Goal: Use online tool/utility

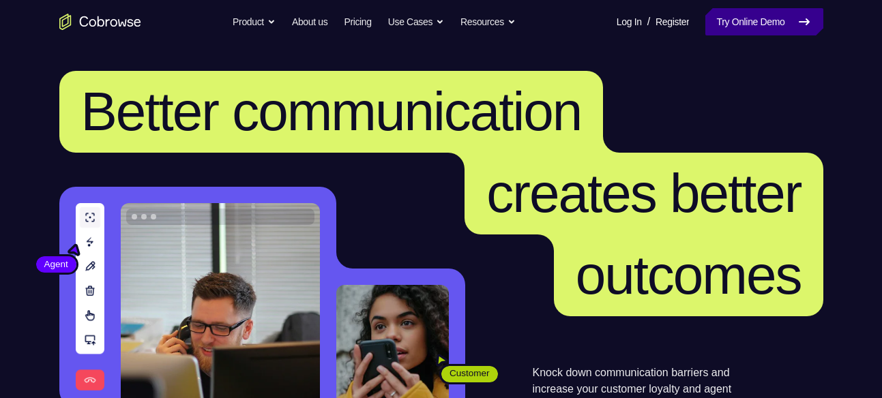
click at [726, 23] on link "Try Online Demo" at bounding box center [764, 21] width 117 height 27
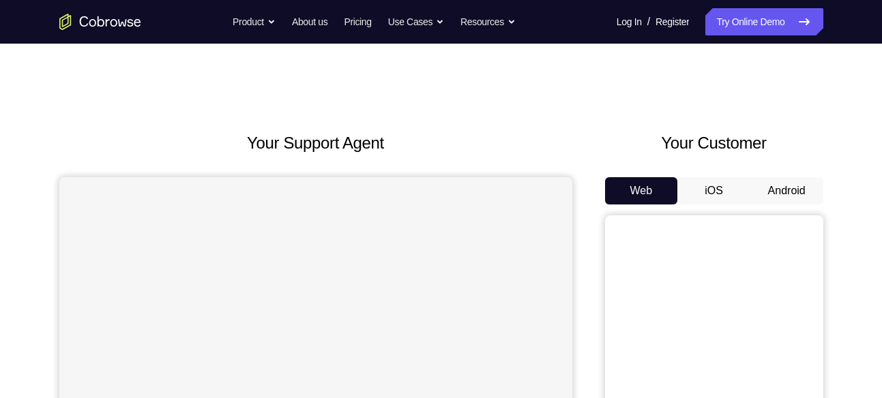
drag, startPoint x: 0, startPoint y: 0, endPoint x: 776, endPoint y: 192, distance: 800.0
click at [776, 192] on button "Android" at bounding box center [787, 190] width 73 height 27
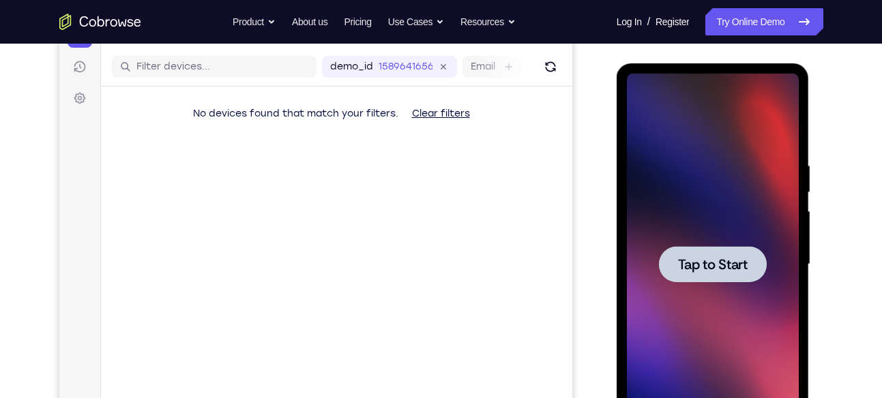
click at [704, 263] on span "Tap to Start" at bounding box center [713, 265] width 70 height 14
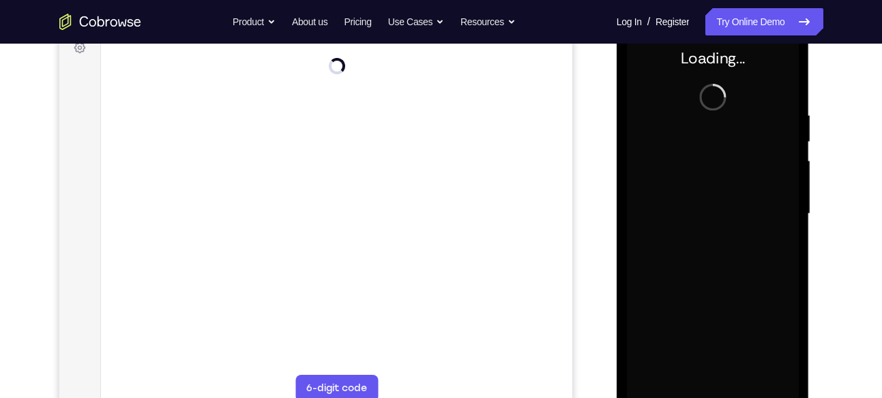
scroll to position [214, 0]
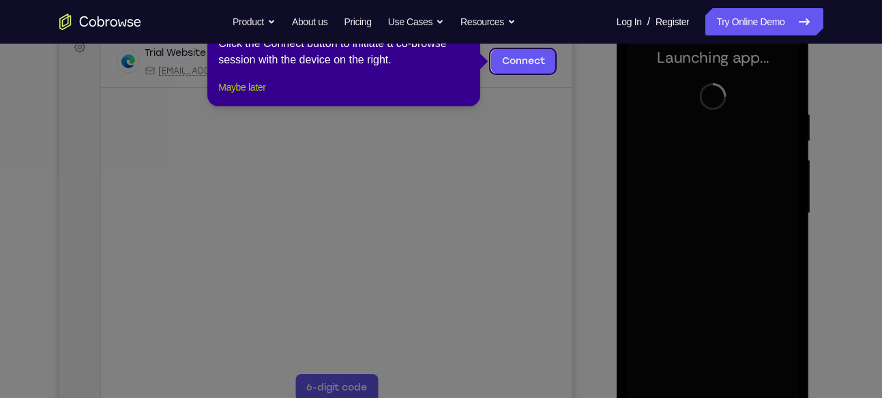
click at [239, 96] on button "Maybe later" at bounding box center [241, 87] width 47 height 16
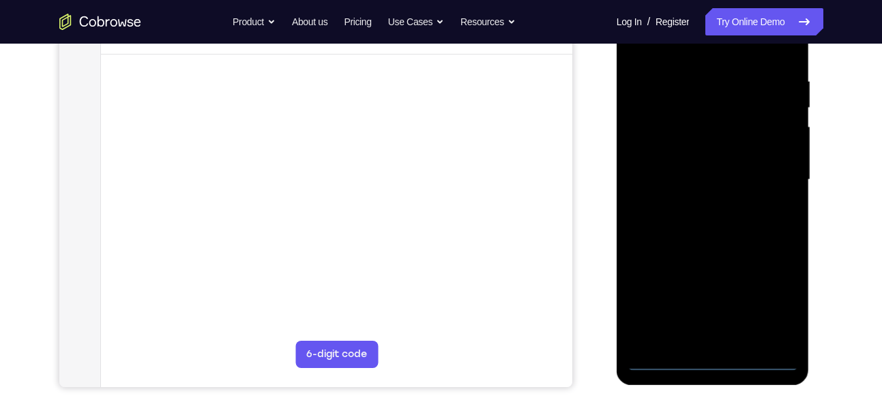
scroll to position [259, 0]
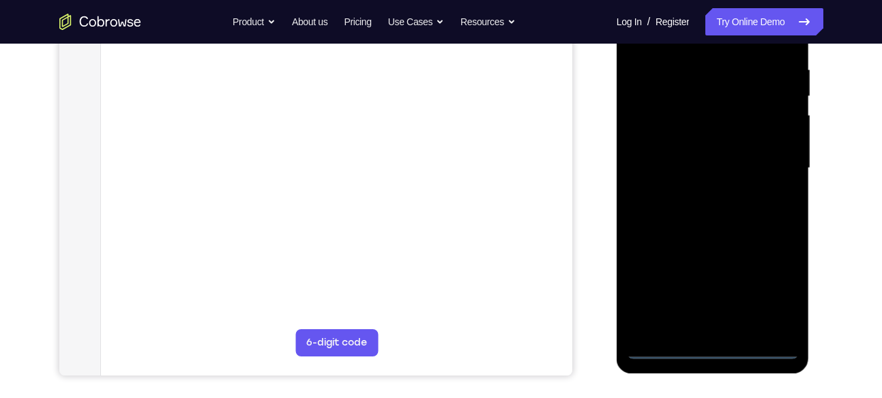
click at [760, 341] on div at bounding box center [713, 168] width 172 height 382
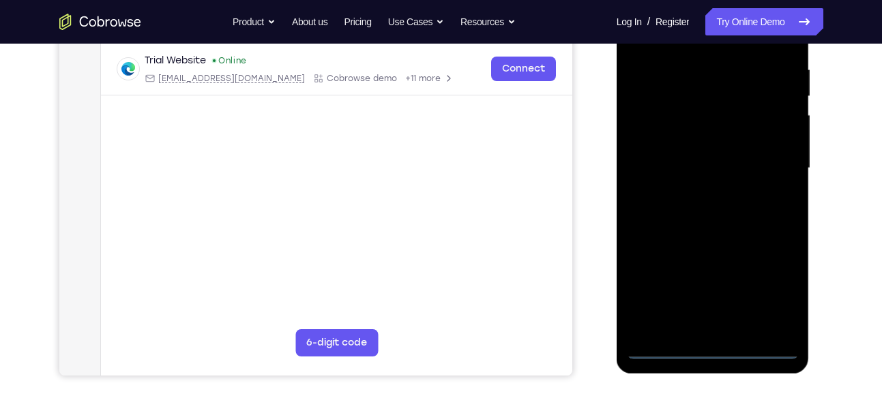
click at [758, 349] on div at bounding box center [713, 168] width 172 height 382
drag, startPoint x: 639, startPoint y: 209, endPoint x: 862, endPoint y: 184, distance: 223.9
click at [811, 184] on html "Online web based iOS Simulators and Android Emulators. Run iPhone, iPad, Mobile…" at bounding box center [714, 171] width 194 height 409
click at [673, 158] on div at bounding box center [713, 168] width 172 height 382
click at [768, 287] on div at bounding box center [713, 168] width 172 height 382
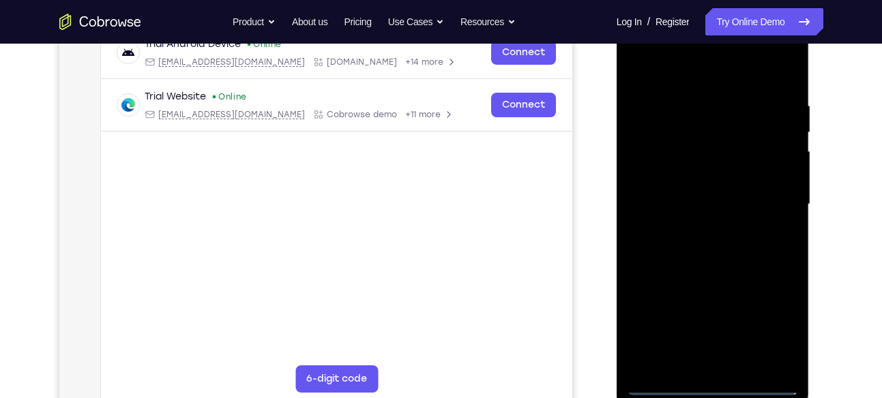
scroll to position [222, 0]
click at [684, 66] on div at bounding box center [713, 205] width 172 height 382
click at [765, 203] on div at bounding box center [713, 205] width 172 height 382
click at [725, 367] on div at bounding box center [713, 205] width 172 height 382
click at [697, 278] on div at bounding box center [713, 205] width 172 height 382
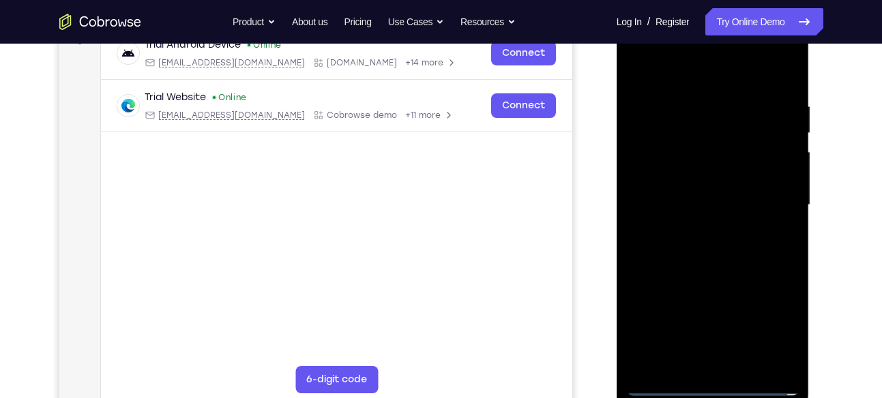
click at [703, 151] on div at bounding box center [713, 205] width 172 height 382
click at [695, 192] on div at bounding box center [713, 205] width 172 height 382
click at [690, 147] on div at bounding box center [713, 205] width 172 height 382
click at [688, 163] on div at bounding box center [713, 205] width 172 height 382
click at [703, 279] on div at bounding box center [713, 205] width 172 height 382
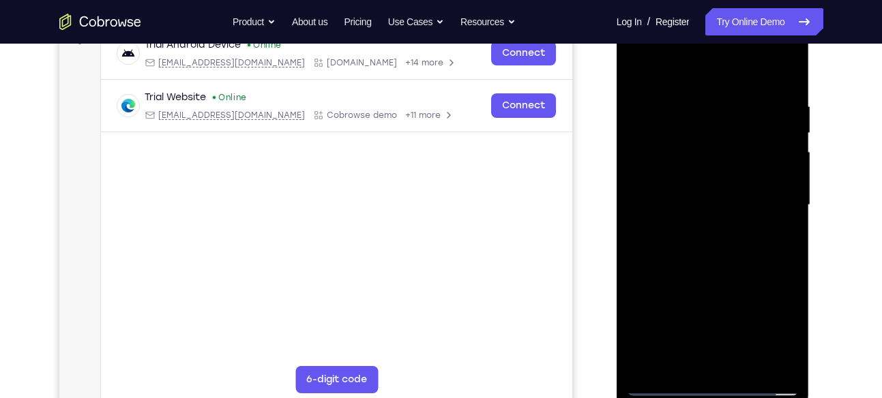
click at [751, 368] on div at bounding box center [713, 205] width 172 height 382
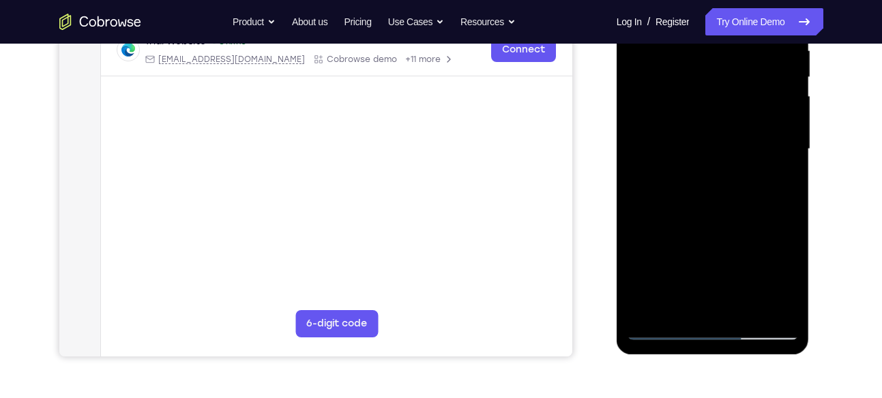
scroll to position [275, 0]
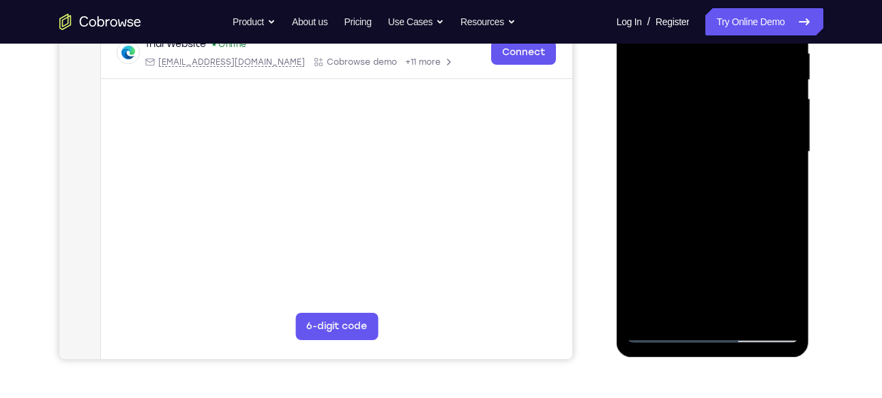
click at [718, 209] on div at bounding box center [713, 152] width 172 height 382
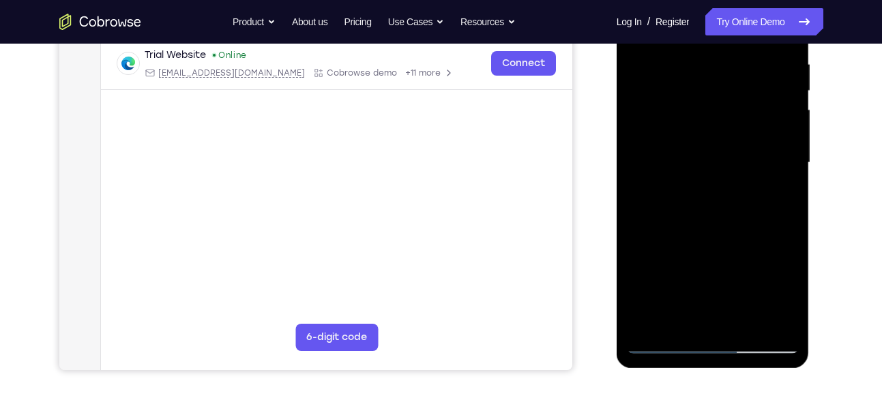
scroll to position [263, 0]
click at [744, 322] on div at bounding box center [713, 164] width 172 height 382
click at [740, 233] on div at bounding box center [713, 164] width 172 height 382
click at [714, 129] on div at bounding box center [713, 164] width 172 height 382
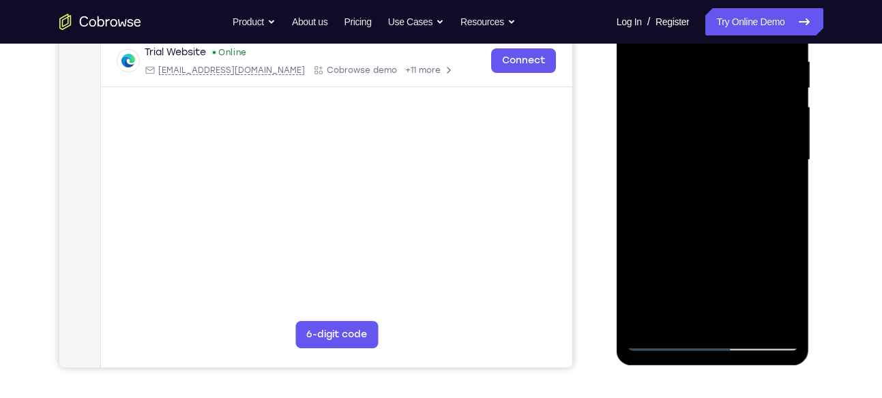
drag, startPoint x: 767, startPoint y: 152, endPoint x: 755, endPoint y: 306, distance: 154.0
click at [755, 306] on div at bounding box center [713, 160] width 172 height 382
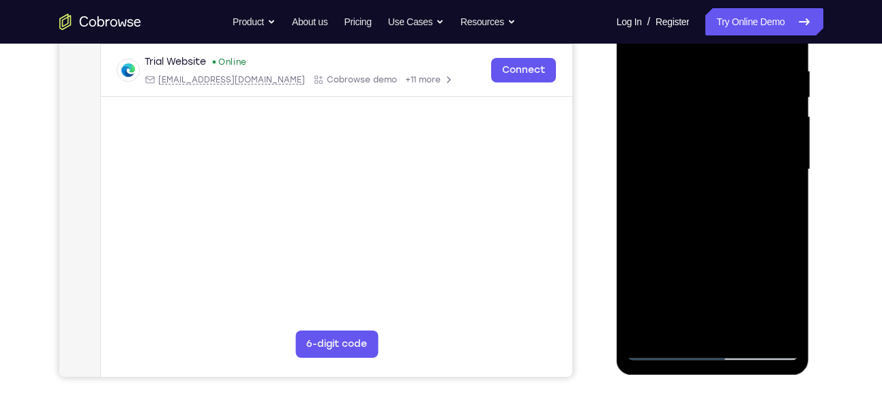
scroll to position [257, 0]
drag, startPoint x: 748, startPoint y: 239, endPoint x: 772, endPoint y: 70, distance: 171.6
click at [772, 70] on div at bounding box center [713, 171] width 172 height 382
drag, startPoint x: 755, startPoint y: 222, endPoint x: 755, endPoint y: 130, distance: 92.1
click at [755, 130] on div at bounding box center [713, 171] width 172 height 382
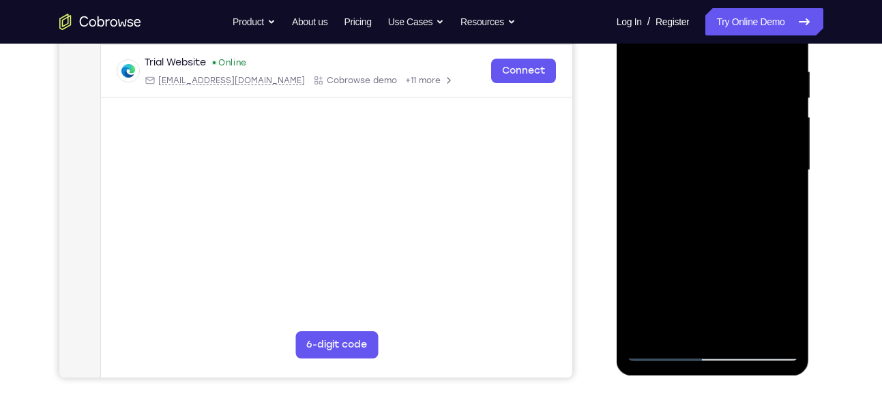
click at [677, 327] on div at bounding box center [713, 171] width 172 height 382
drag, startPoint x: 749, startPoint y: 268, endPoint x: 670, endPoint y: 188, distance: 112.4
click at [670, 188] on div at bounding box center [713, 171] width 172 height 382
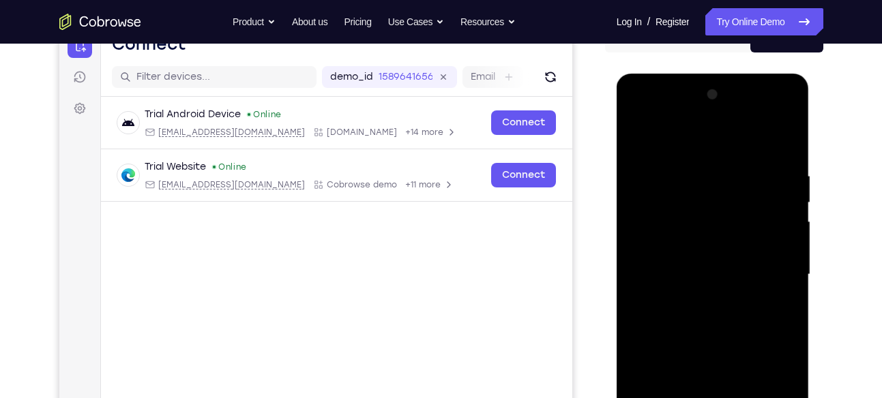
scroll to position [148, 0]
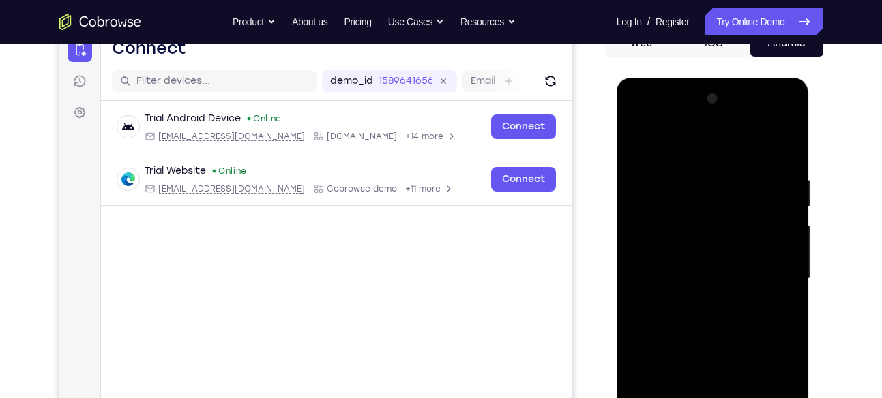
click at [635, 143] on div at bounding box center [713, 279] width 172 height 382
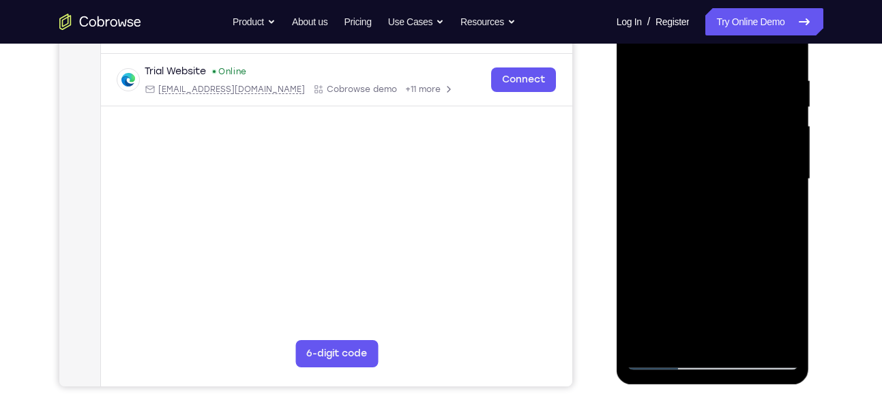
scroll to position [249, 0]
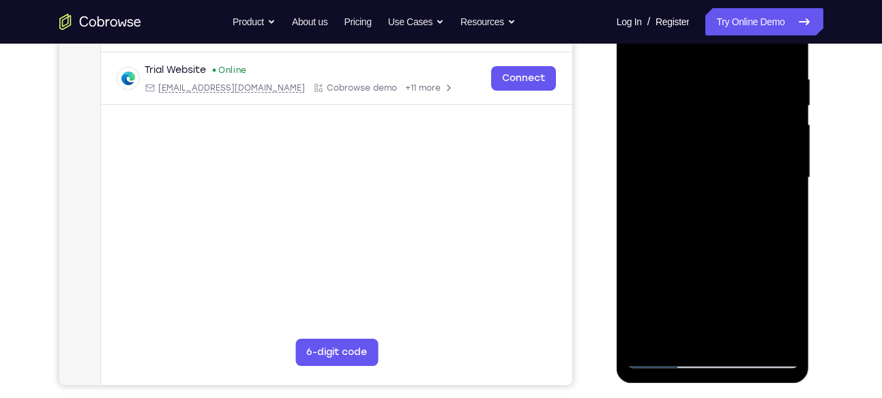
click at [688, 143] on div at bounding box center [713, 178] width 172 height 382
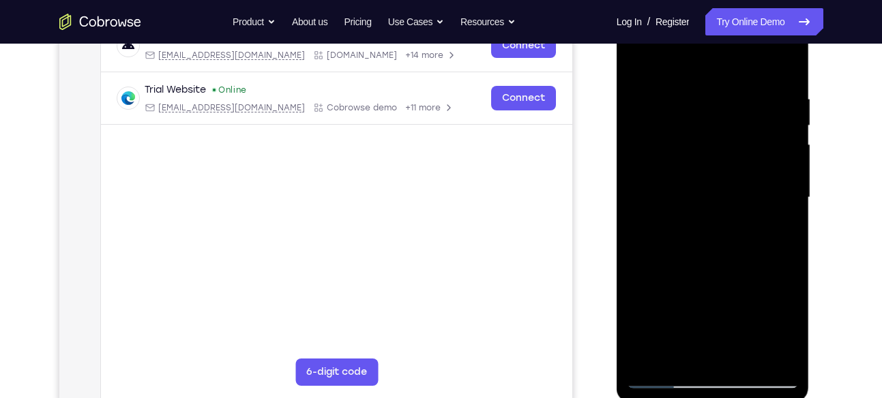
click at [635, 62] on div at bounding box center [713, 198] width 172 height 382
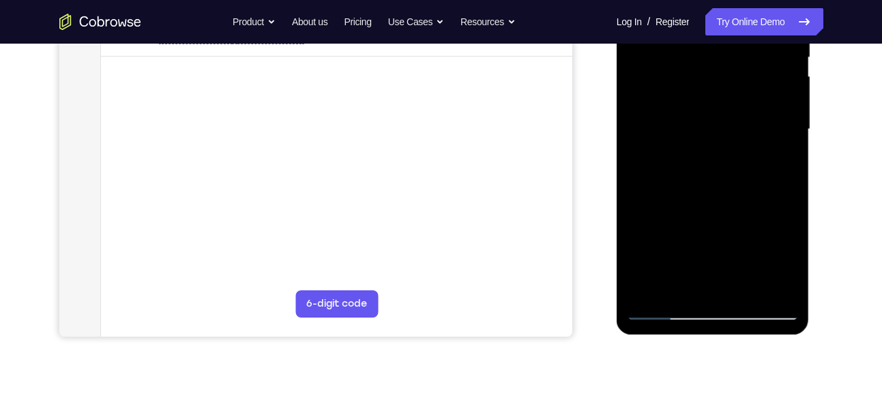
scroll to position [278, 0]
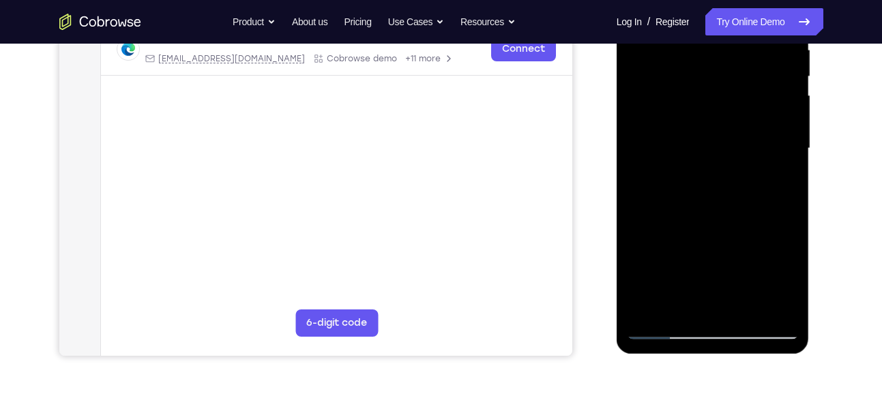
click at [686, 140] on div at bounding box center [713, 149] width 172 height 382
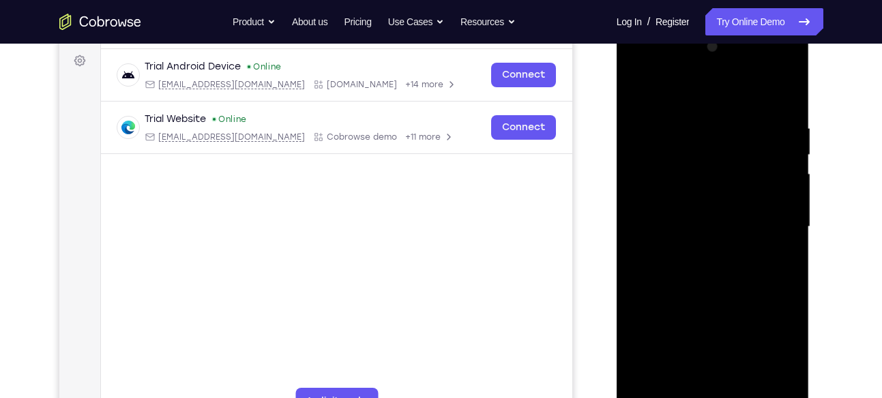
scroll to position [194, 0]
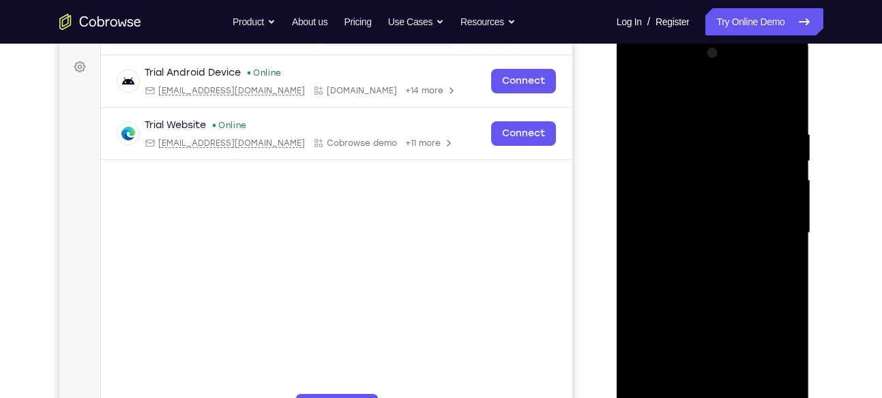
click at [635, 93] on div at bounding box center [713, 233] width 172 height 382
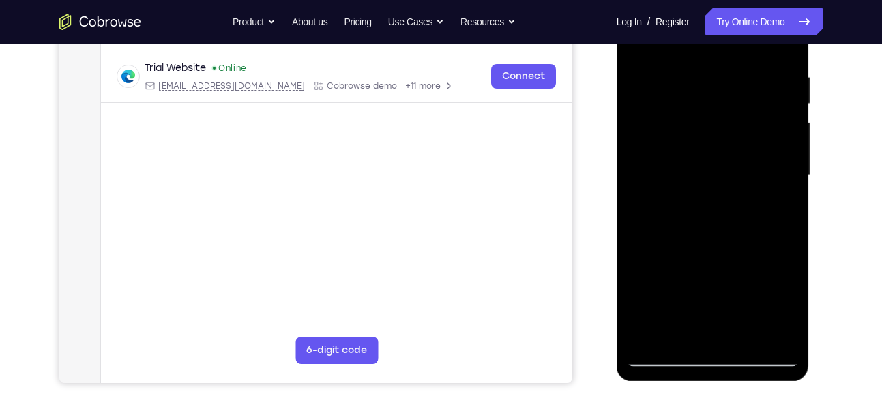
scroll to position [250, 0]
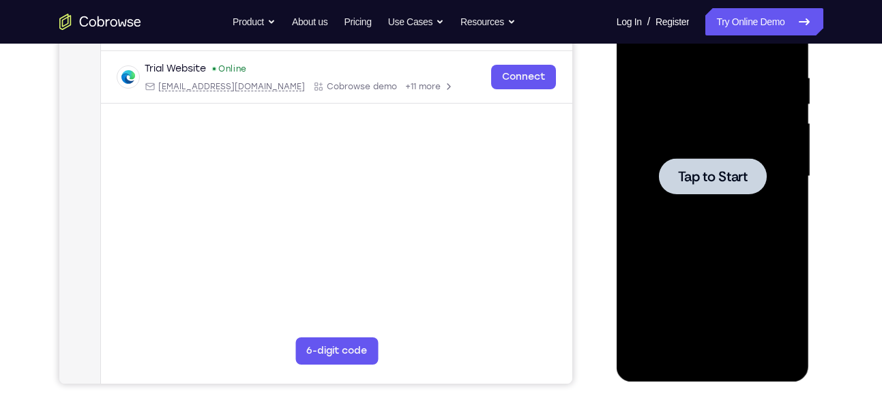
drag, startPoint x: 700, startPoint y: 175, endPoint x: 704, endPoint y: 164, distance: 12.3
click at [704, 164] on button "Tap to Start" at bounding box center [713, 176] width 108 height 36
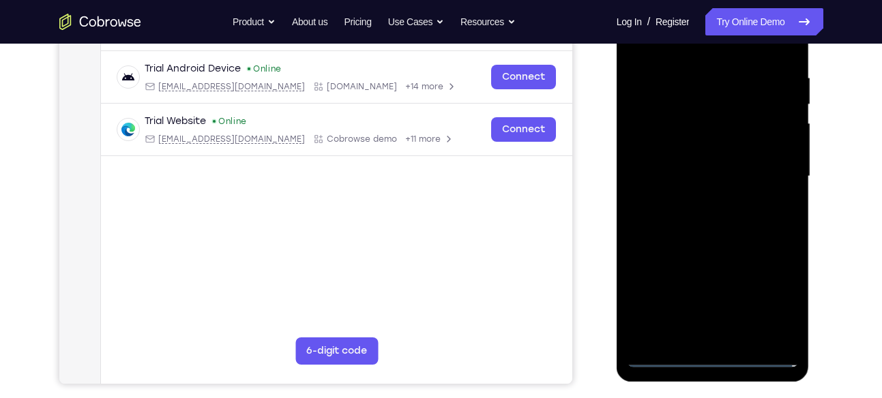
click at [716, 355] on div at bounding box center [713, 177] width 172 height 382
click at [772, 294] on div at bounding box center [713, 177] width 172 height 382
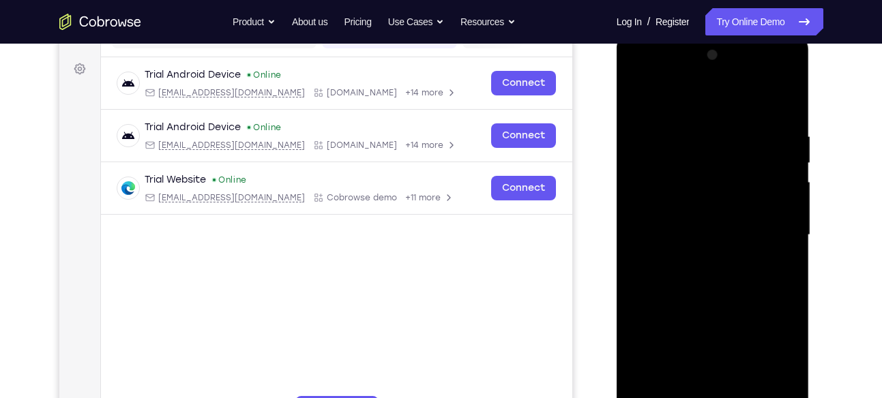
scroll to position [181, 0]
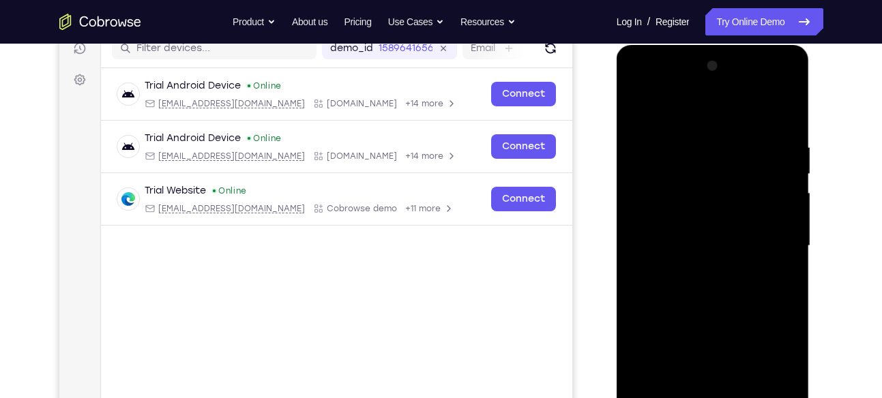
click at [690, 105] on div at bounding box center [713, 246] width 172 height 382
click at [768, 244] on div at bounding box center [713, 246] width 172 height 382
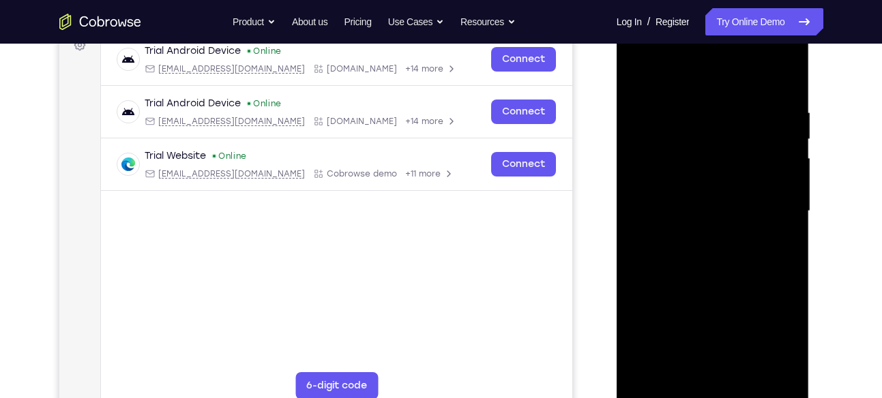
scroll to position [216, 0]
click at [695, 236] on div at bounding box center [713, 211] width 172 height 382
click at [649, 191] on div at bounding box center [713, 211] width 172 height 382
click at [660, 181] on div at bounding box center [713, 211] width 172 height 382
click at [706, 209] on div at bounding box center [713, 211] width 172 height 382
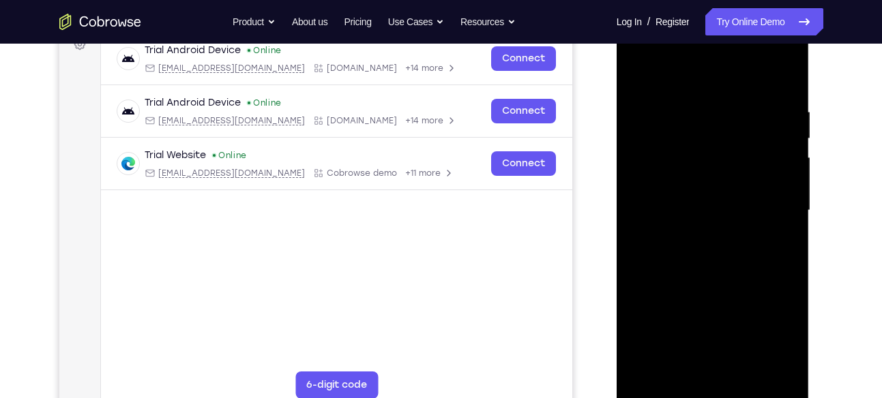
drag, startPoint x: 718, startPoint y: 257, endPoint x: 703, endPoint y: 184, distance: 75.1
click at [703, 184] on div at bounding box center [713, 211] width 172 height 382
drag, startPoint x: 701, startPoint y: 235, endPoint x: 701, endPoint y: 259, distance: 23.2
click at [701, 259] on div at bounding box center [713, 211] width 172 height 382
click at [702, 270] on div at bounding box center [713, 211] width 172 height 382
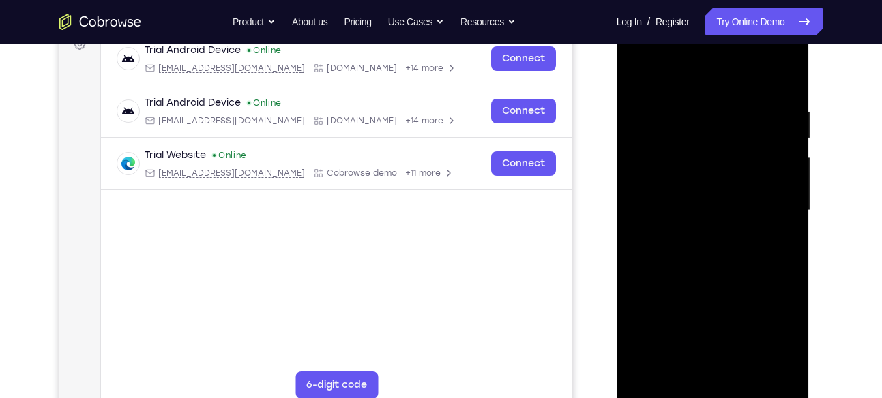
click at [746, 374] on div at bounding box center [713, 211] width 172 height 382
click at [704, 282] on div at bounding box center [713, 211] width 172 height 382
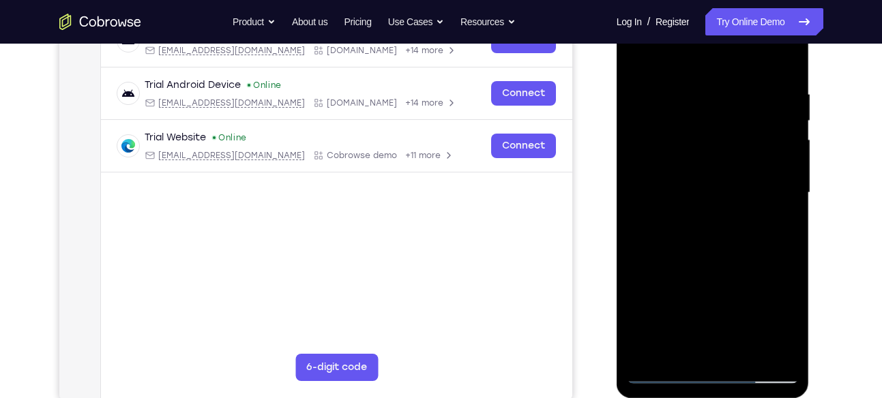
scroll to position [227, 0]
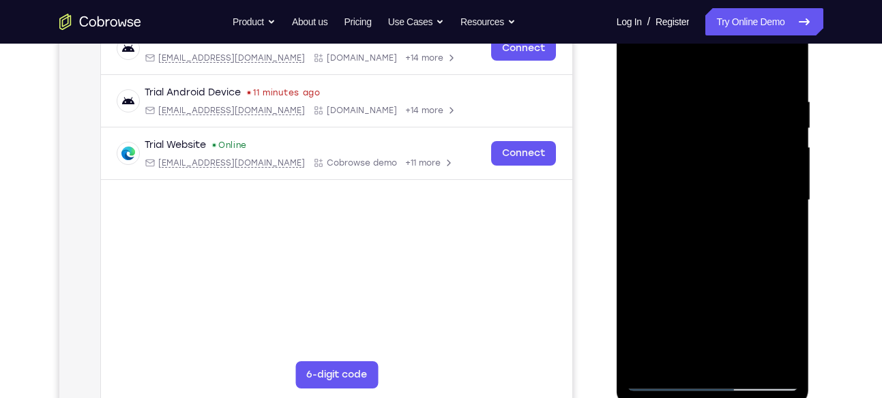
click at [662, 220] on div at bounding box center [713, 201] width 172 height 382
click at [652, 353] on div at bounding box center [713, 201] width 172 height 382
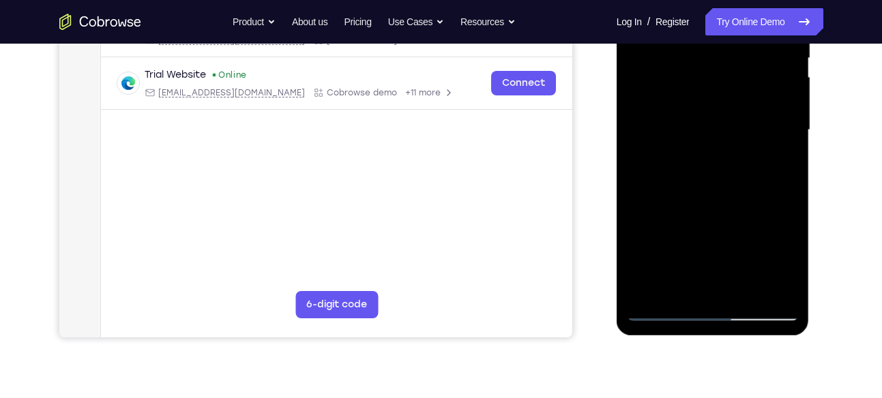
scroll to position [301, 0]
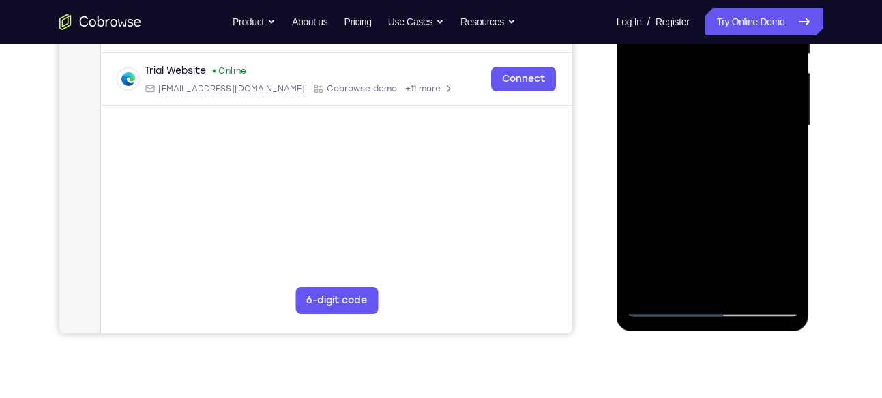
click at [658, 162] on div at bounding box center [713, 126] width 172 height 382
click at [783, 257] on div at bounding box center [713, 126] width 172 height 382
click at [678, 282] on div at bounding box center [713, 126] width 172 height 382
click at [749, 204] on div at bounding box center [713, 126] width 172 height 382
click at [777, 149] on div at bounding box center [713, 126] width 172 height 382
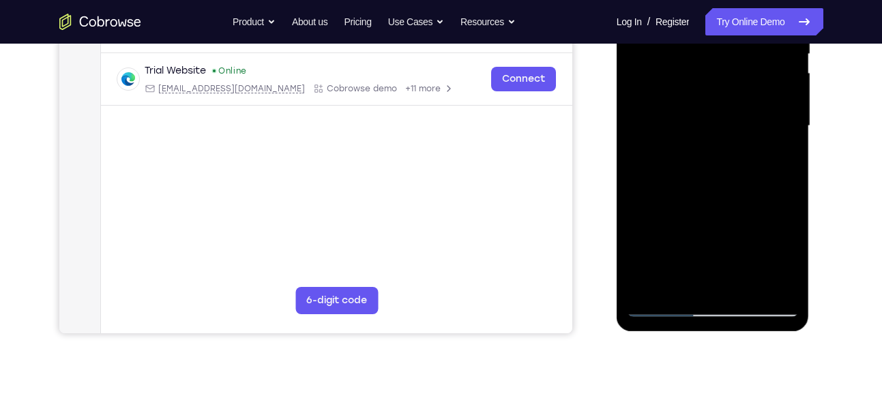
click at [653, 162] on div at bounding box center [713, 126] width 172 height 382
click at [781, 158] on div at bounding box center [713, 126] width 172 height 382
click at [794, 255] on div at bounding box center [713, 126] width 172 height 382
click at [685, 160] on div at bounding box center [713, 126] width 172 height 382
click at [785, 261] on div at bounding box center [713, 126] width 172 height 382
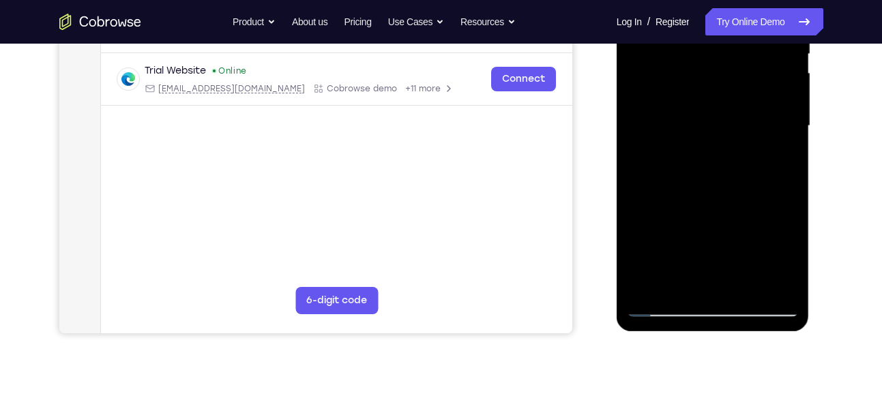
click at [783, 163] on div at bounding box center [713, 126] width 172 height 382
drag, startPoint x: 693, startPoint y: 93, endPoint x: 700, endPoint y: 167, distance: 74.7
click at [700, 167] on div at bounding box center [713, 126] width 172 height 382
drag, startPoint x: 1221, startPoint y: 25, endPoint x: 668, endPoint y: 120, distance: 560.9
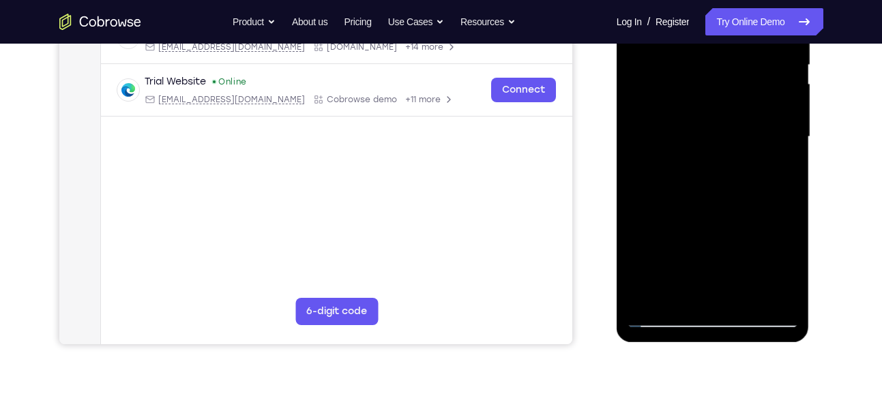
scroll to position [289, 0]
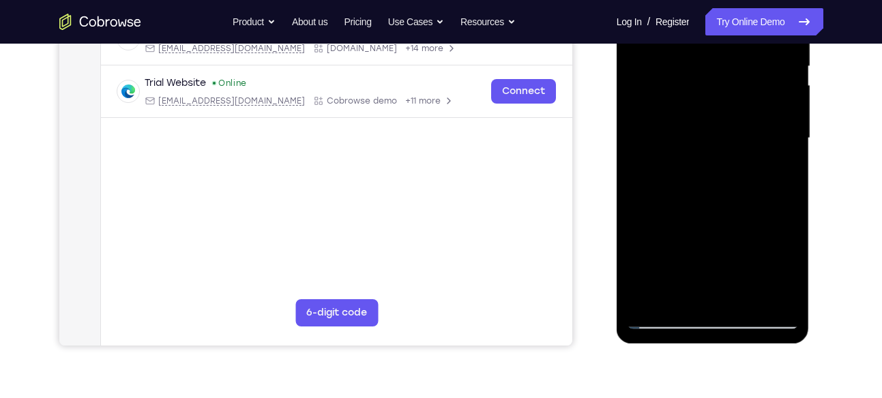
drag, startPoint x: 681, startPoint y: 133, endPoint x: 647, endPoint y: 13, distance: 124.8
click at [647, 13] on div at bounding box center [713, 138] width 172 height 382
drag, startPoint x: 781, startPoint y: 111, endPoint x: 751, endPoint y: 36, distance: 80.2
click at [751, 36] on div at bounding box center [713, 138] width 172 height 382
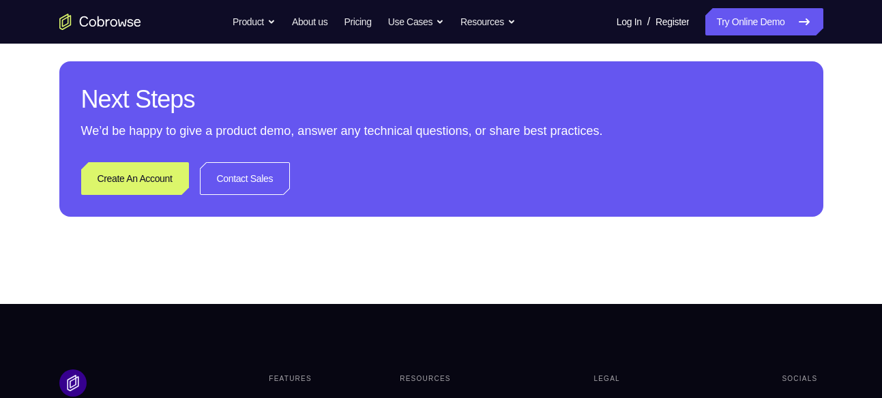
scroll to position [641, 0]
